Goal: Task Accomplishment & Management: Manage account settings

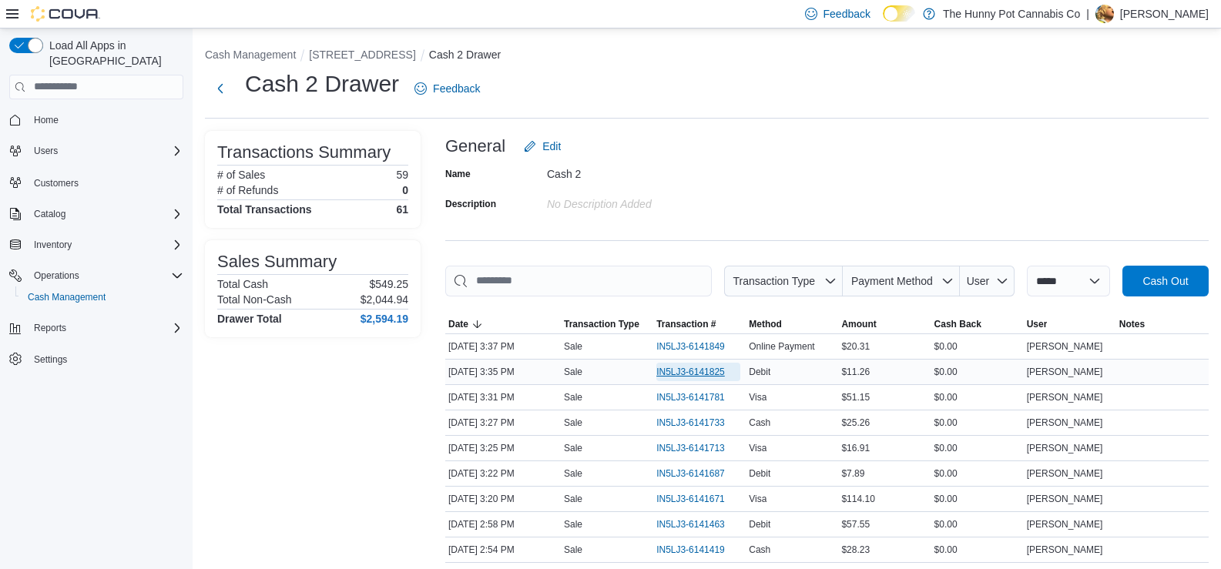
click at [690, 366] on span "IN5LJ3-6141825" at bounding box center [690, 372] width 69 height 12
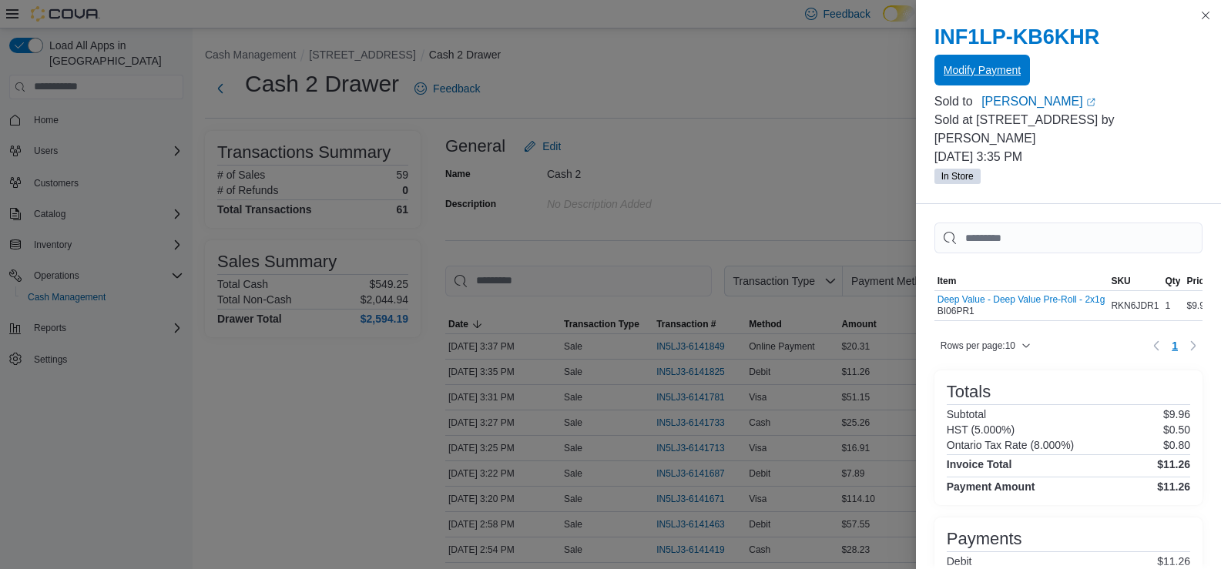
click at [973, 75] on span "Modify Payment" at bounding box center [981, 69] width 77 height 15
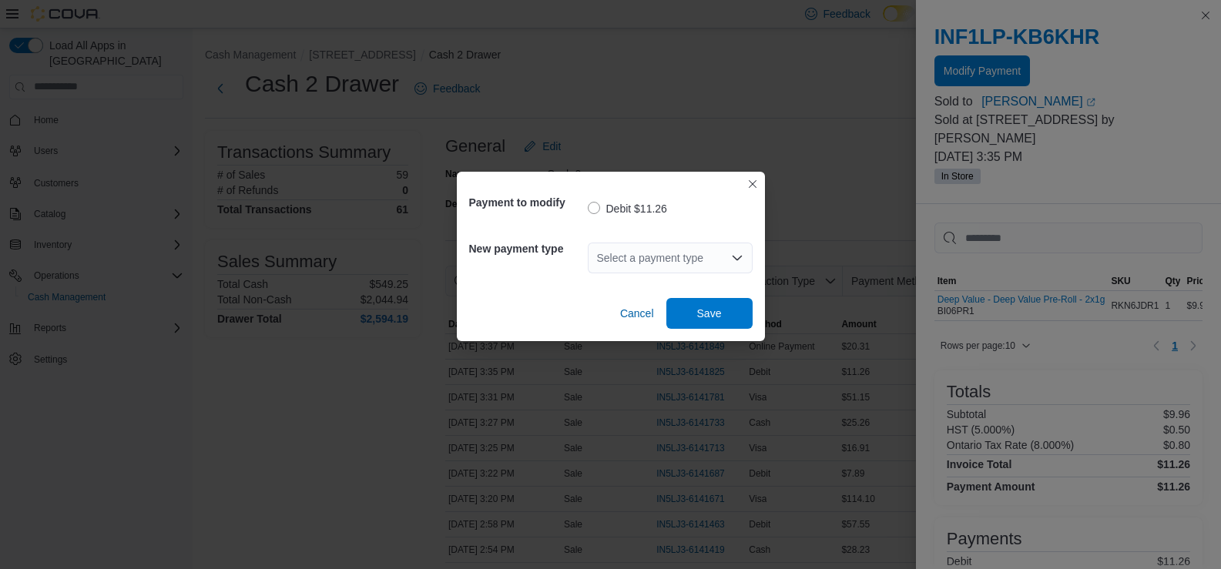
click at [704, 261] on div "Select a payment type" at bounding box center [670, 258] width 165 height 31
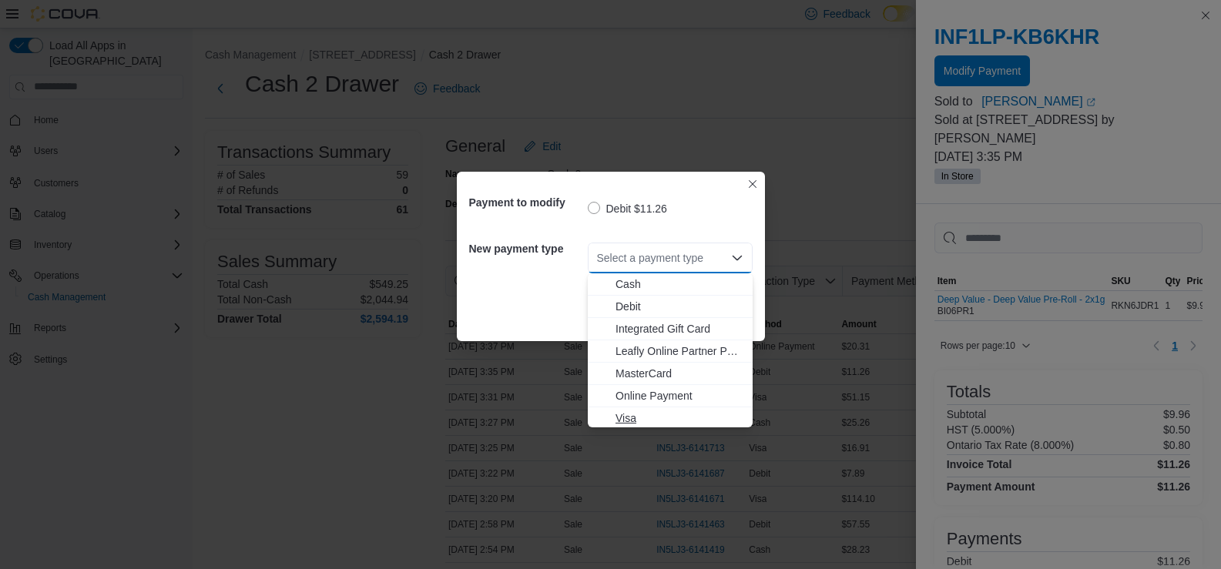
click at [650, 411] on span "Visa" at bounding box center [679, 417] width 128 height 15
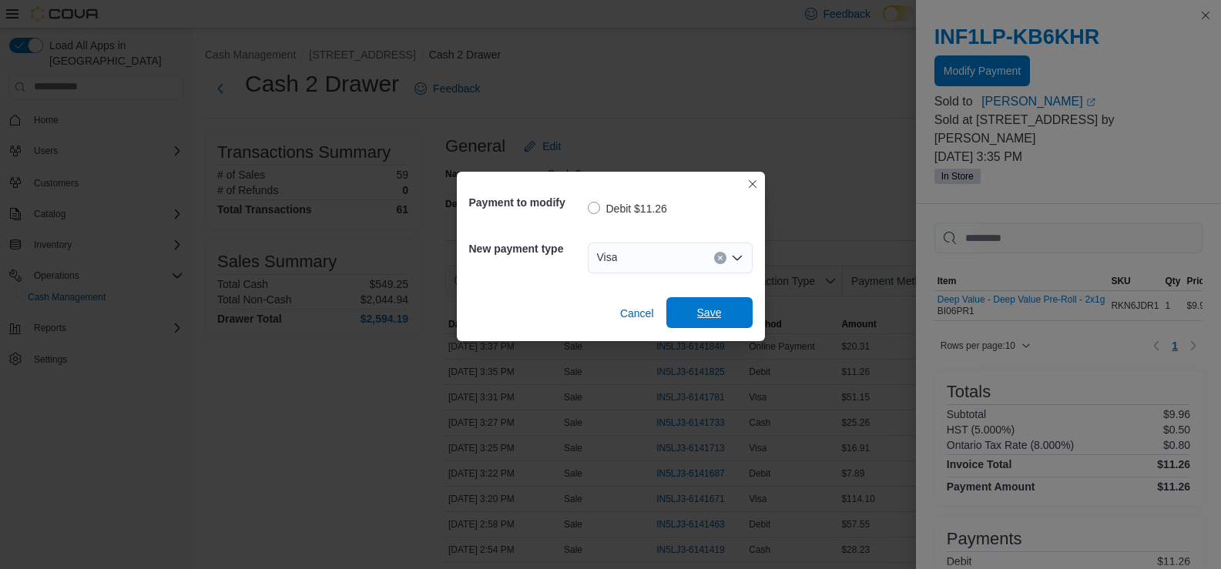
click at [688, 319] on span "Save" at bounding box center [709, 312] width 68 height 31
